Goal: Task Accomplishment & Management: Complete application form

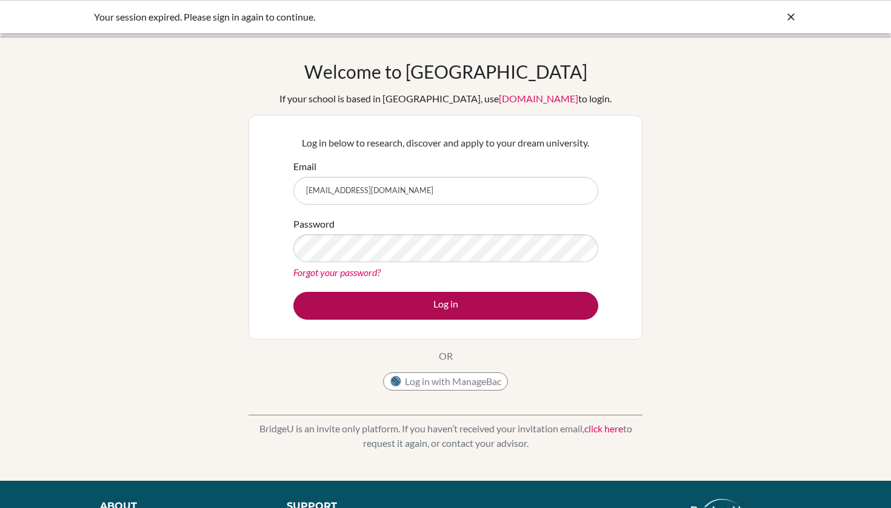
type input "[EMAIL_ADDRESS][DOMAIN_NAME]"
click at [370, 299] on button "Log in" at bounding box center [445, 306] width 305 height 28
click at [511, 298] on button "Log in" at bounding box center [445, 306] width 305 height 28
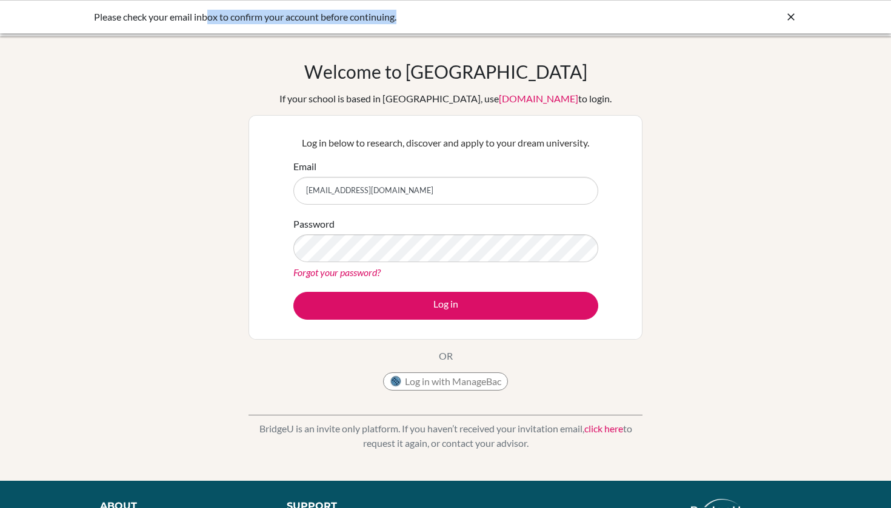
drag, startPoint x: 210, startPoint y: 17, endPoint x: 309, endPoint y: 24, distance: 99.6
click at [309, 24] on div "Please check your email inbox to confirm your account before continuing." at bounding box center [354, 17] width 521 height 15
click at [360, 18] on div "Please check your email inbox to confirm your account before continuing." at bounding box center [354, 17] width 521 height 15
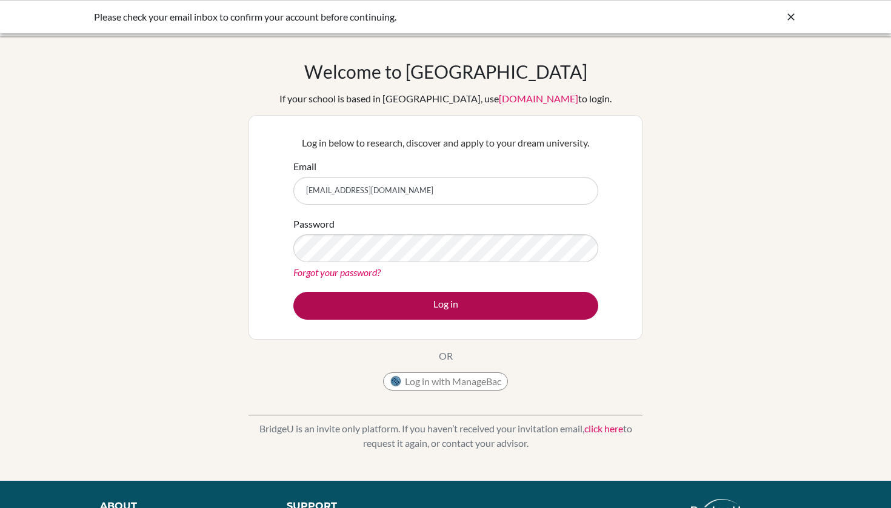
click at [491, 309] on button "Log in" at bounding box center [445, 306] width 305 height 28
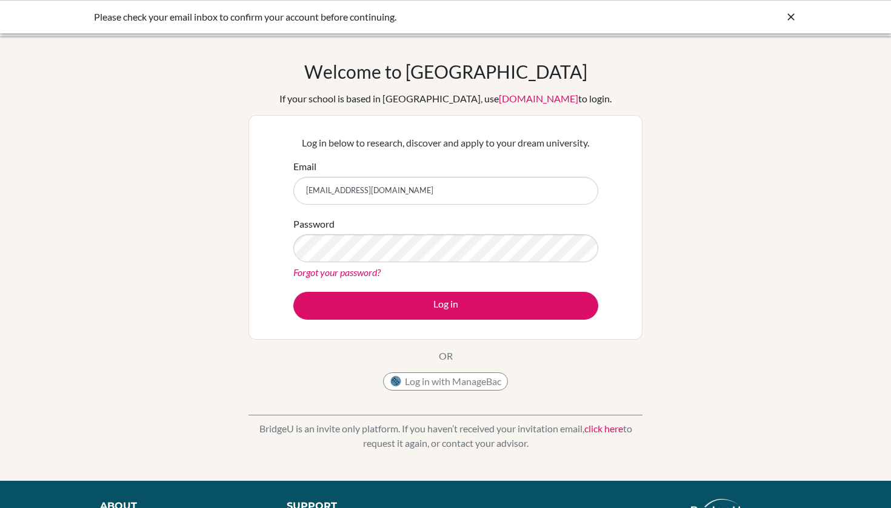
click at [823, 87] on div "Welcome to BridgeU If your school is based in China, use app.bridge-u.com.cn to…" at bounding box center [445, 259] width 891 height 396
drag, startPoint x: 104, startPoint y: 21, endPoint x: 477, endPoint y: 36, distance: 373.5
click at [477, 36] on body "Please check your email inbox to confirm your account before continuing. Your b…" at bounding box center [445, 254] width 891 height 508
